Goal: Task Accomplishment & Management: Manage account settings

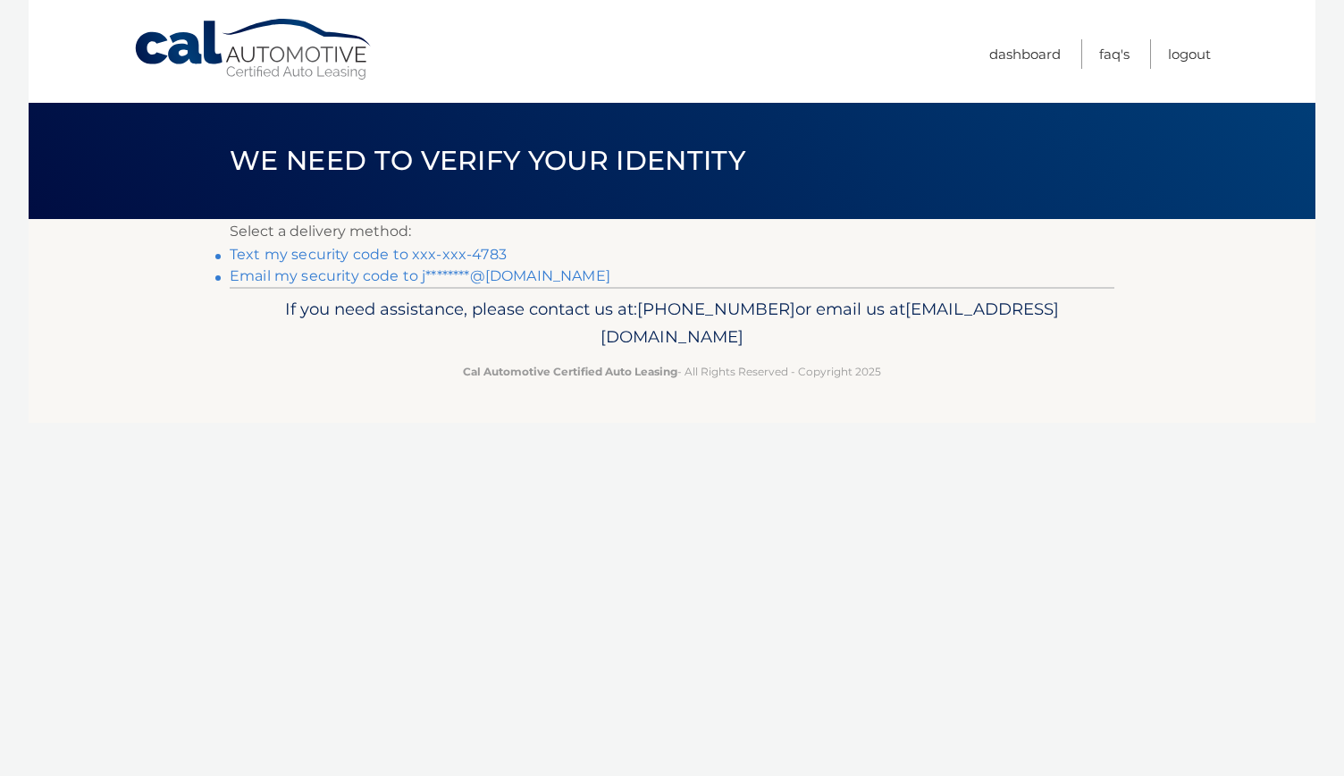
click at [433, 258] on link "Text my security code to xxx-xxx-4783" at bounding box center [368, 254] width 277 height 17
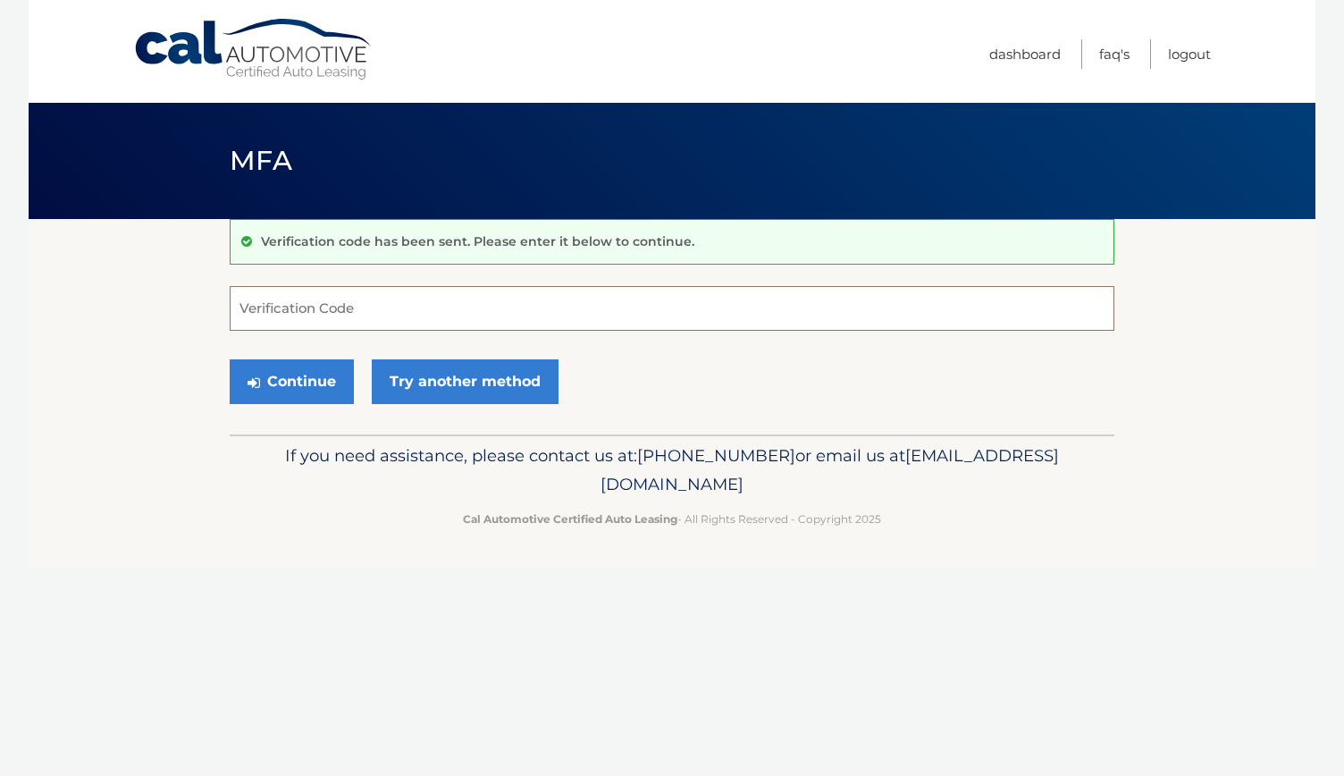
click at [400, 308] on input "Verification Code" at bounding box center [672, 308] width 885 height 45
type input "638362"
click at [305, 382] on button "Continue" at bounding box center [292, 381] width 124 height 45
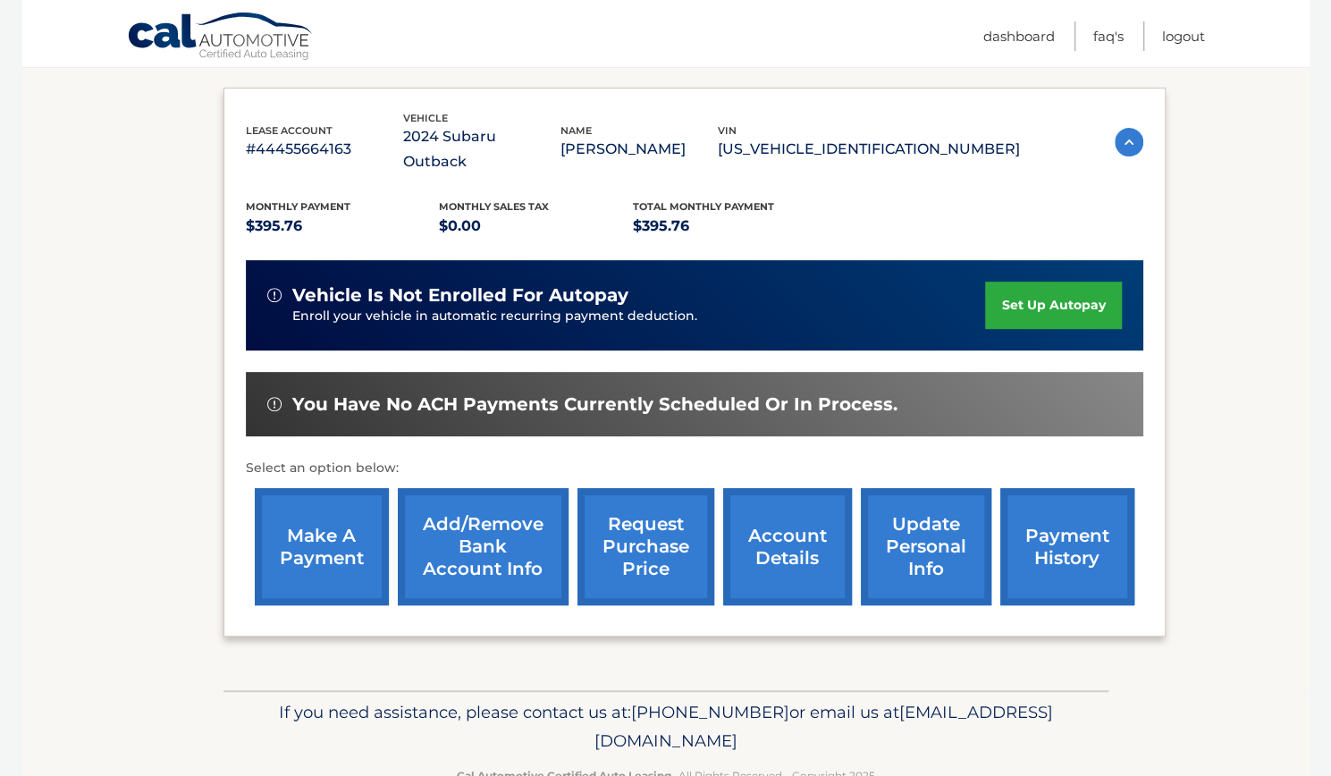
scroll to position [306, 0]
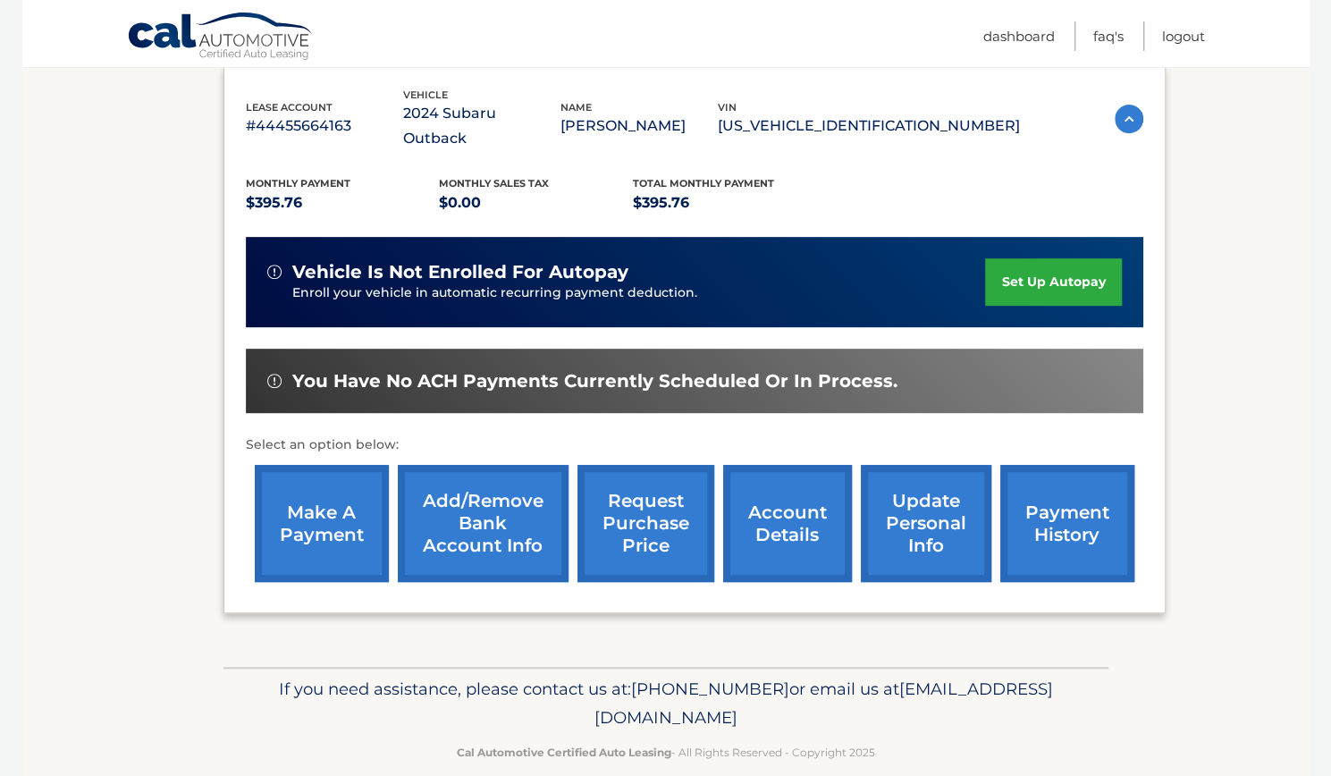
click at [336, 492] on link "make a payment" at bounding box center [322, 523] width 134 height 117
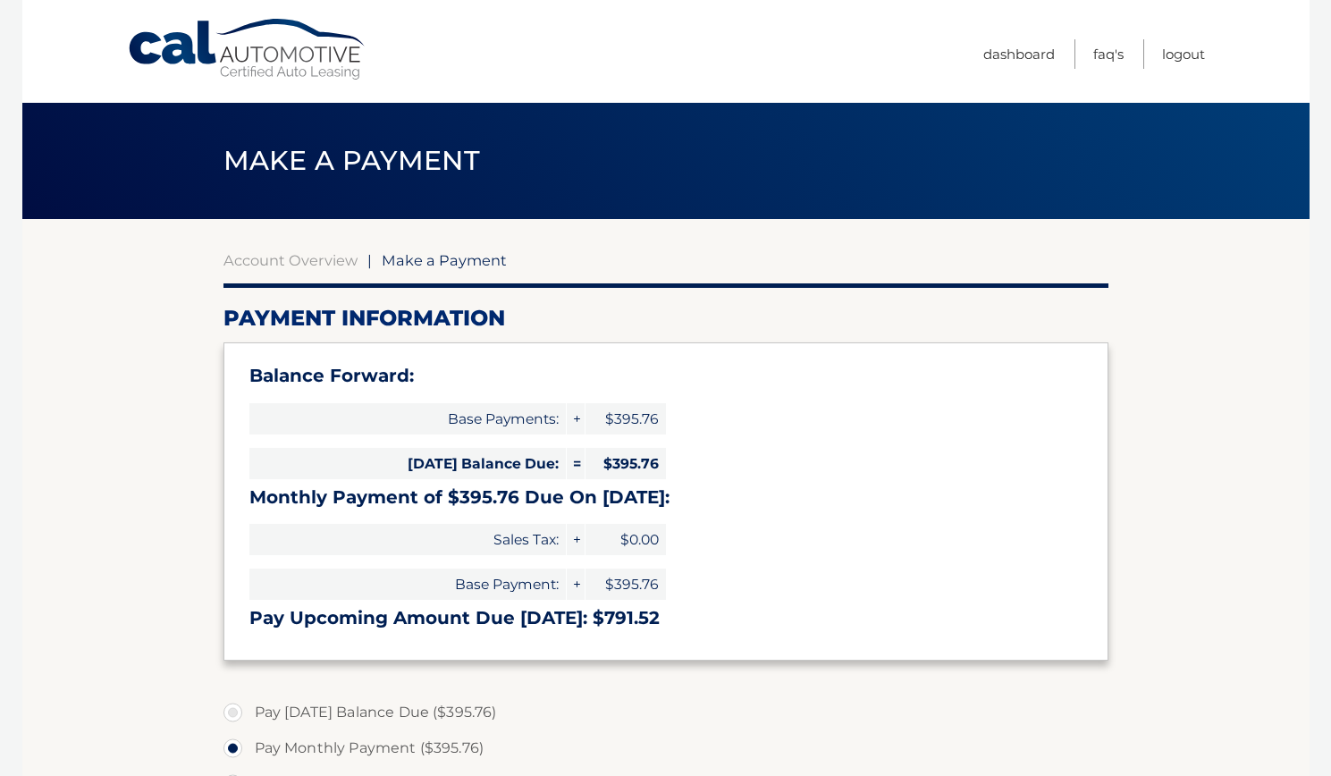
select select "YjU4Zjg1OWEtOTAxOC00NDBkLWFjMTItYzJlY2NjZDI0ZmI3"
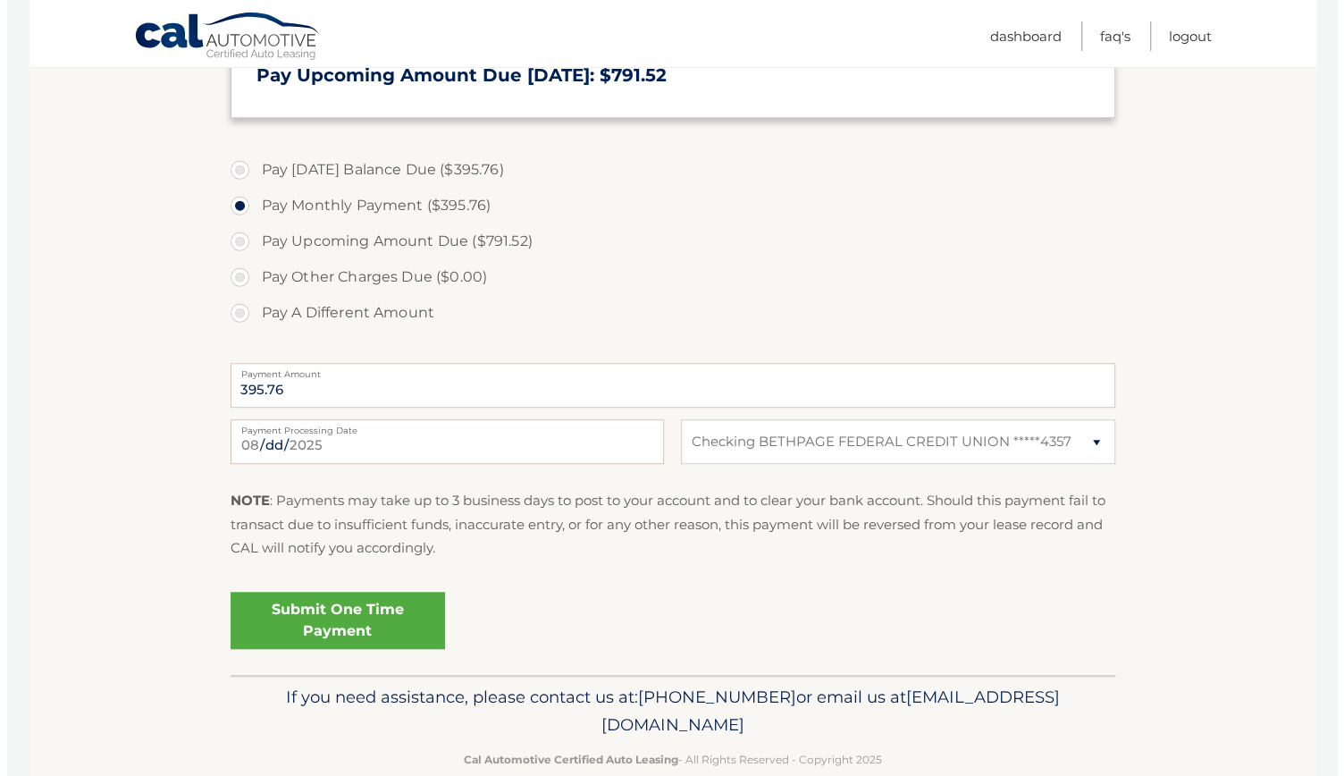
scroll to position [544, 0]
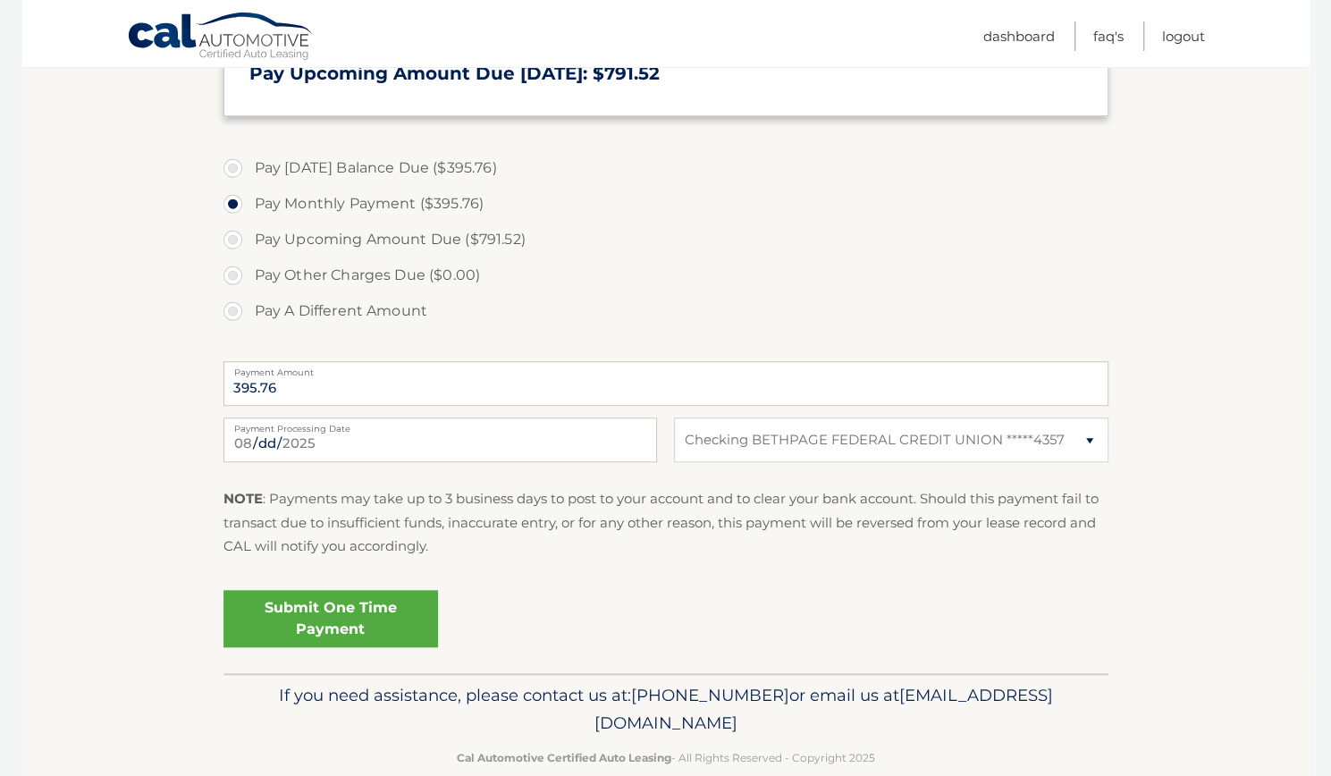
click at [386, 598] on link "Submit One Time Payment" at bounding box center [330, 618] width 215 height 57
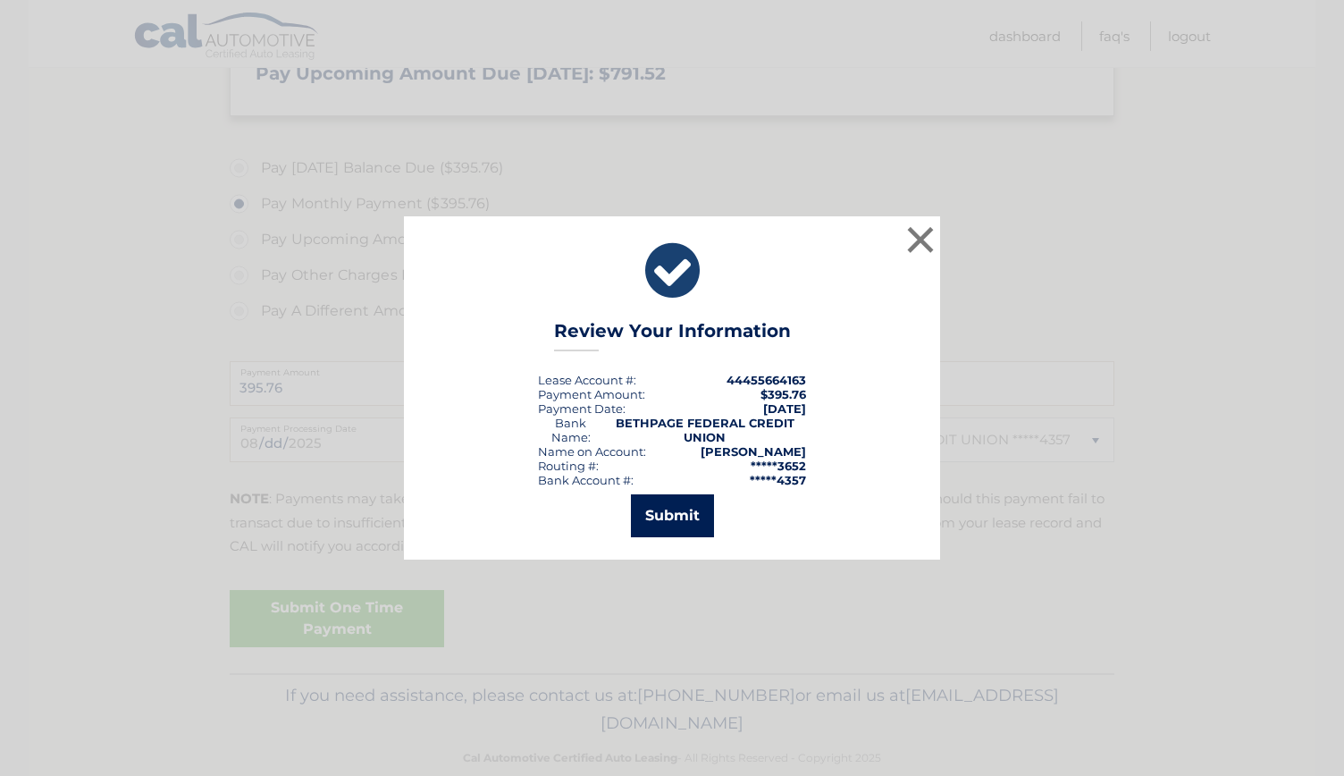
click at [679, 527] on button "Submit" at bounding box center [672, 515] width 83 height 43
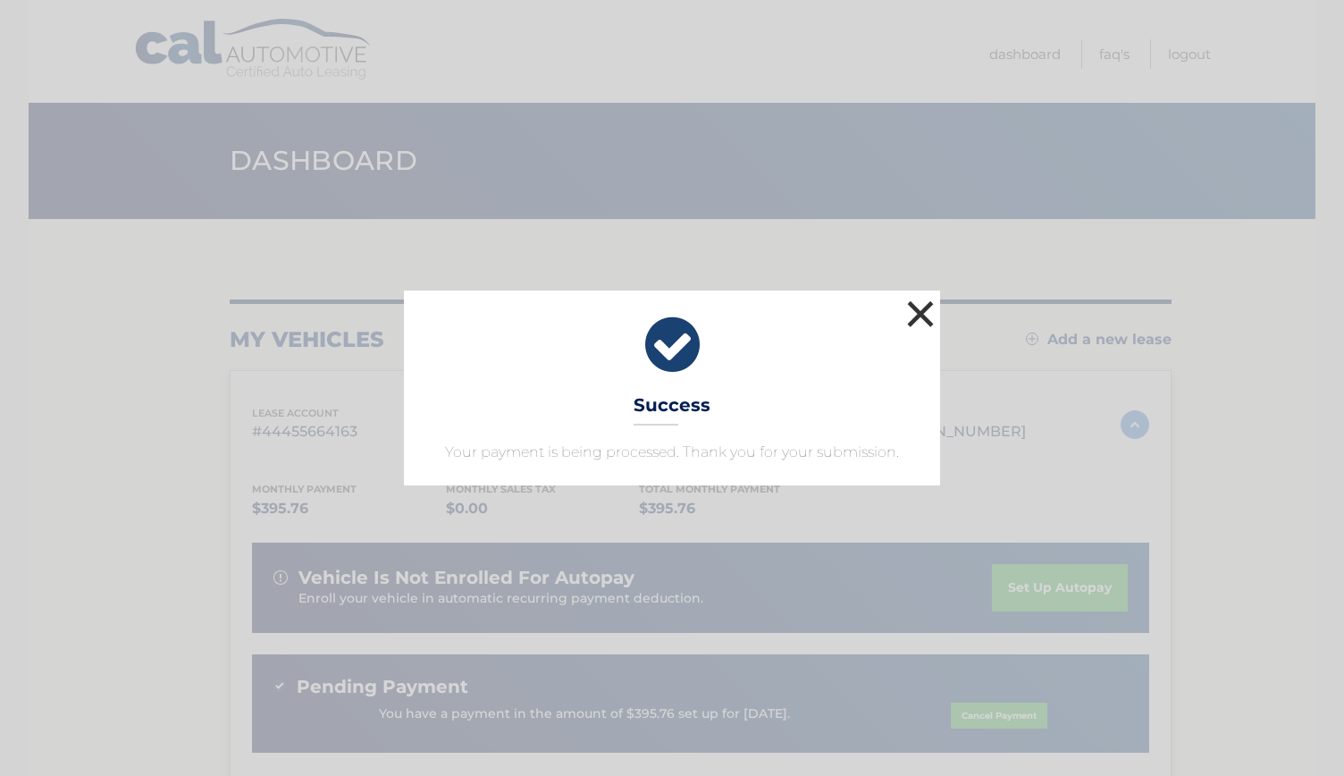
click at [928, 310] on button "×" at bounding box center [921, 314] width 36 height 36
